Goal: Find specific page/section: Find specific page/section

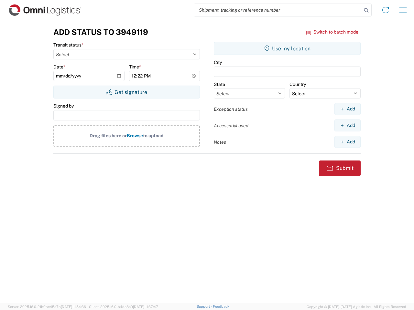
click at [278, 10] on input "search" at bounding box center [277, 10] width 167 height 12
click at [366, 10] on icon at bounding box center [365, 10] width 9 height 9
click at [385, 10] on icon at bounding box center [385, 10] width 10 height 10
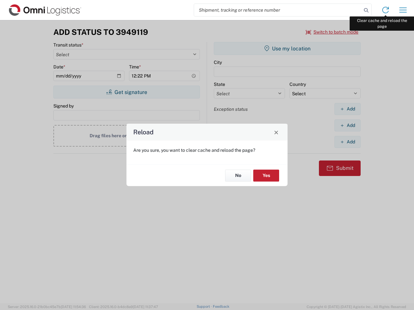
click at [403, 10] on div "Reload Are you sure, you want to clear cache and reload the page? No Yes" at bounding box center [207, 155] width 414 height 310
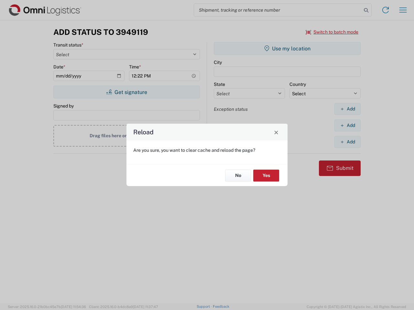
click at [332, 32] on div "Reload Are you sure, you want to clear cache and reload the page? No Yes" at bounding box center [207, 155] width 414 height 310
click at [126, 92] on div "Reload Are you sure, you want to clear cache and reload the page? No Yes" at bounding box center [207, 155] width 414 height 310
click at [287, 48] on div "Reload Are you sure, you want to clear cache and reload the page? No Yes" at bounding box center [207, 155] width 414 height 310
click at [347, 109] on div "Reload Are you sure, you want to clear cache and reload the page? No Yes" at bounding box center [207, 155] width 414 height 310
click at [347, 125] on div "Reload Are you sure, you want to clear cache and reload the page? No Yes" at bounding box center [207, 155] width 414 height 310
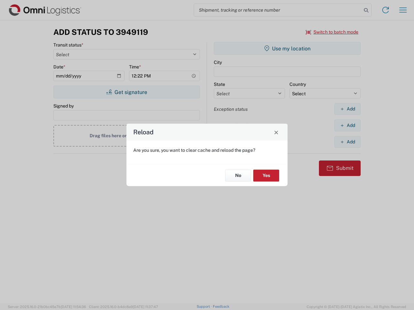
click at [347, 142] on div "Reload Are you sure, you want to clear cache and reload the page? No Yes" at bounding box center [207, 155] width 414 height 310
